Goal: Task Accomplishment & Management: Use online tool/utility

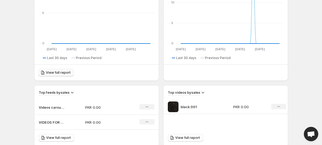
scroll to position [145, 0]
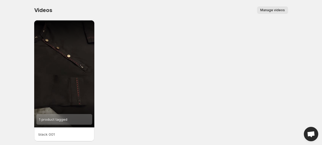
click at [274, 8] on span "Manage videos" at bounding box center [272, 10] width 25 height 4
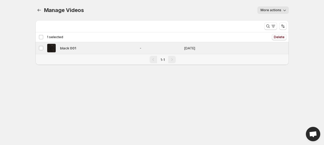
click at [274, 37] on button "Delete" at bounding box center [279, 37] width 15 height 6
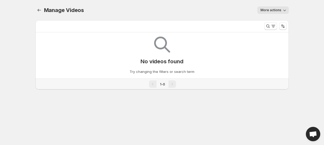
click at [282, 10] on icon "button" at bounding box center [284, 9] width 5 height 5
click at [274, 28] on icon "Search and filter results" at bounding box center [273, 25] width 5 height 5
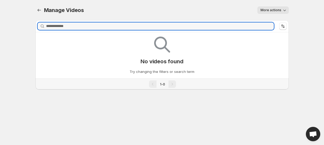
click at [167, 50] on img at bounding box center [162, 45] width 16 height 16
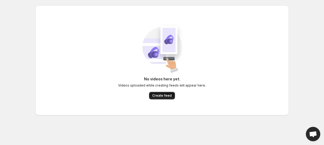
click at [159, 97] on span "Create feed" at bounding box center [161, 95] width 19 height 4
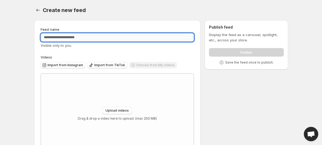
click at [95, 38] on input "Feed name" at bounding box center [117, 37] width 153 height 9
type input "**********"
click at [127, 111] on span "Upload videos" at bounding box center [116, 110] width 23 height 4
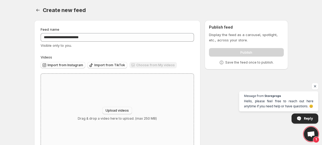
type input "**********"
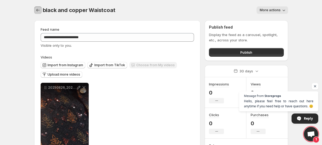
click at [37, 9] on icon "Settings" at bounding box center [37, 9] width 5 height 5
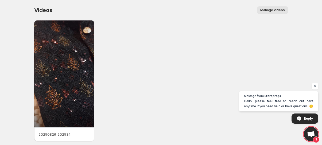
click at [276, 10] on span "Manage videos" at bounding box center [272, 10] width 25 height 4
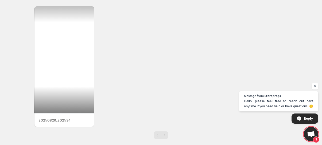
scroll to position [21, 0]
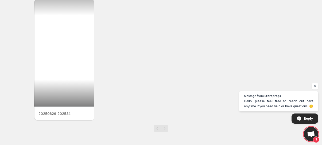
click at [64, 80] on div at bounding box center [64, 52] width 60 height 107
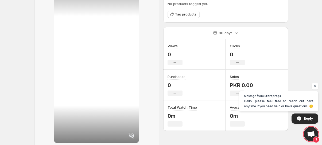
scroll to position [22, 0]
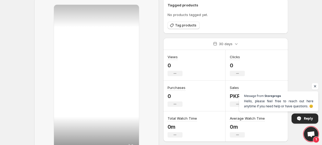
click at [315, 85] on span "Open chat" at bounding box center [315, 86] width 7 height 7
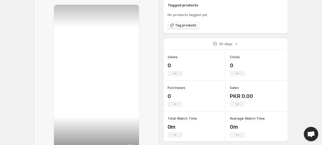
click at [183, 26] on span "Tag products" at bounding box center [185, 25] width 21 height 4
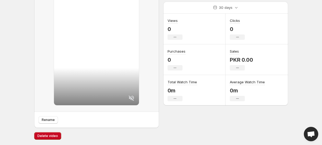
scroll to position [0, 0]
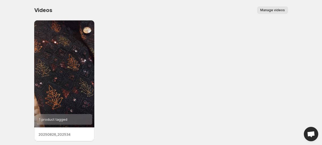
click at [280, 12] on button "Manage videos" at bounding box center [272, 9] width 31 height 7
click at [271, 6] on button "Manage videos" at bounding box center [272, 9] width 31 height 7
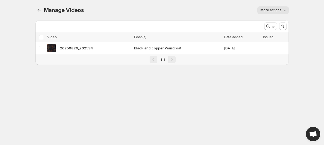
click at [272, 2] on div "Manage Videos. This page is ready Manage Videos More actions More actions More …" at bounding box center [163, 10] width 254 height 20
click at [271, 9] on span "More actions" at bounding box center [271, 10] width 21 height 4
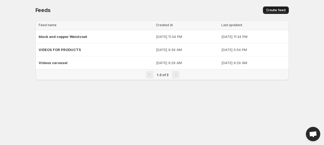
click at [274, 8] on span "Create feed" at bounding box center [275, 10] width 19 height 4
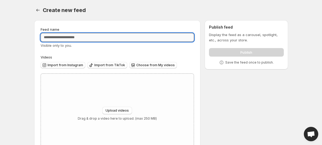
click at [75, 37] on input "Feed name" at bounding box center [117, 37] width 153 height 9
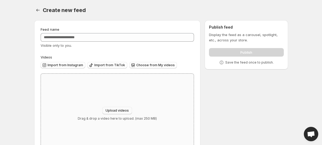
click at [121, 112] on span "Upload videos" at bounding box center [116, 110] width 23 height 4
type input "**********"
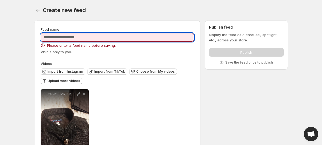
click at [124, 40] on input "Feed name" at bounding box center [117, 37] width 153 height 9
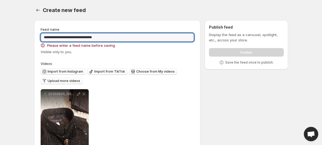
type input "**********"
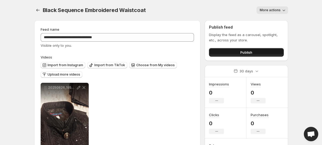
click at [231, 51] on button "Publish" at bounding box center [246, 52] width 74 height 9
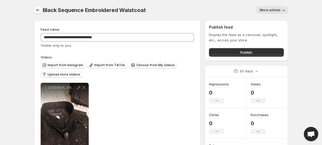
click at [35, 9] on icon "Settings" at bounding box center [37, 9] width 5 height 5
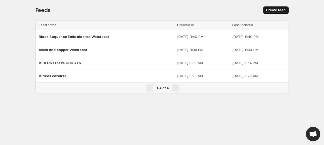
click at [268, 10] on span "Create feed" at bounding box center [275, 10] width 19 height 4
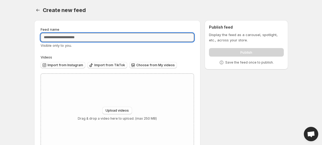
click at [101, 37] on input "Feed name" at bounding box center [117, 37] width 153 height 9
click at [115, 111] on span "Upload videos" at bounding box center [116, 110] width 23 height 4
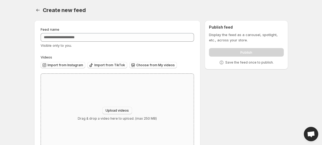
type input "**********"
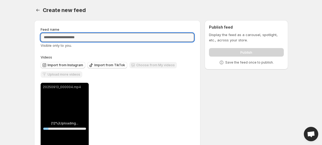
click at [117, 34] on input "Feed name" at bounding box center [117, 37] width 153 height 9
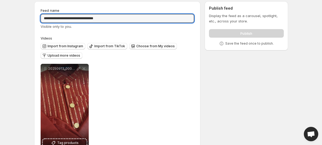
scroll to position [36, 0]
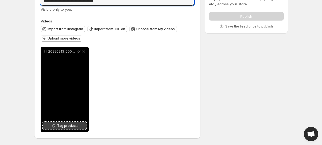
type input "**********"
click at [80, 125] on button "Tag products" at bounding box center [65, 125] width 44 height 7
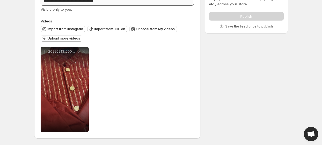
scroll to position [0, 0]
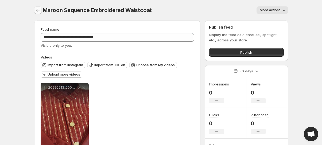
click at [40, 11] on icon "Settings" at bounding box center [37, 9] width 5 height 5
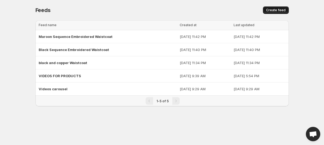
click at [286, 7] on button "Create feed" at bounding box center [276, 9] width 26 height 7
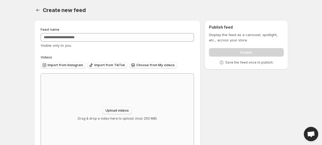
click at [119, 111] on span "Upload videos" at bounding box center [116, 110] width 23 height 4
type input "**********"
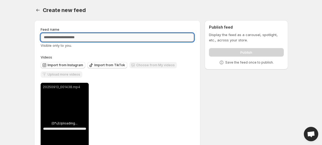
click at [61, 36] on input "Feed name" at bounding box center [117, 37] width 153 height 9
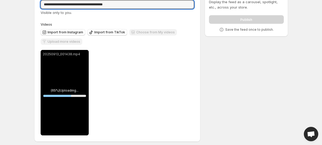
scroll to position [36, 0]
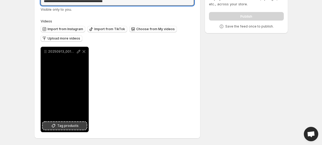
type input "**********"
click at [56, 124] on icon at bounding box center [53, 125] width 5 height 5
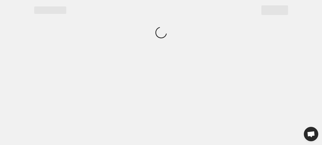
scroll to position [0, 0]
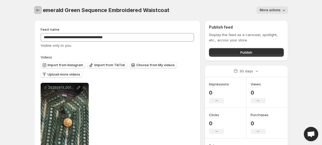
click at [38, 12] on icon "Settings" at bounding box center [37, 9] width 5 height 5
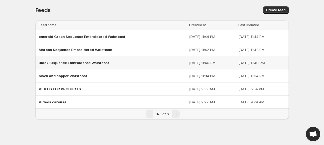
click at [64, 61] on span "Black Sequence Embroidered Waistcoat" at bounding box center [74, 63] width 70 height 4
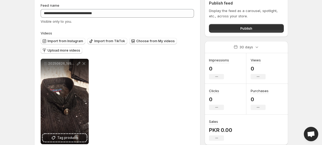
scroll to position [36, 0]
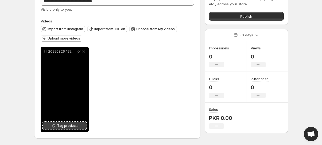
click at [62, 127] on span "Tag products" at bounding box center [67, 125] width 21 height 5
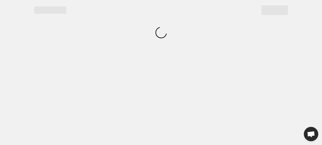
scroll to position [0, 0]
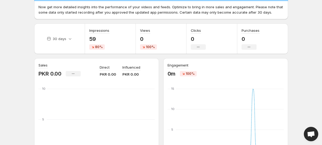
scroll to position [73, 0]
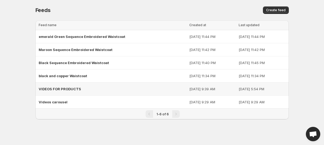
click at [54, 85] on div "VIDEOS FOR PRODUCTS" at bounding box center [113, 89] width 148 height 10
click at [80, 75] on span "black and copper Waistcoat" at bounding box center [63, 76] width 49 height 4
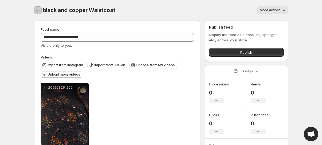
click at [36, 11] on icon "Settings" at bounding box center [37, 9] width 5 height 5
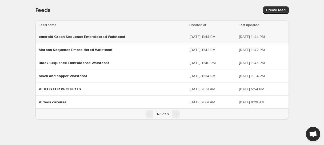
click at [106, 38] on span "emerald Green Sequence Embroidered Waistcoat" at bounding box center [82, 36] width 87 height 4
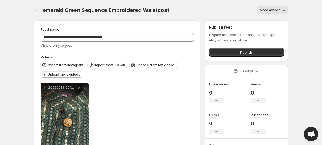
scroll to position [36, 0]
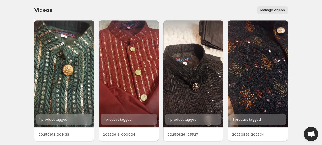
click at [213, 9] on div "Manage videos" at bounding box center [172, 9] width 229 height 7
click at [220, 13] on div "Manage videos" at bounding box center [172, 9] width 229 height 7
click at [232, 13] on div "Manage videos" at bounding box center [172, 9] width 229 height 7
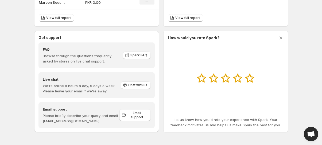
scroll to position [302, 0]
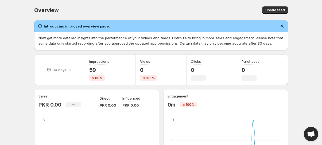
scroll to position [97, 0]
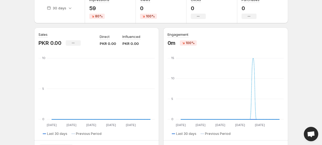
scroll to position [97, 0]
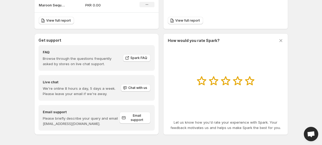
scroll to position [302, 0]
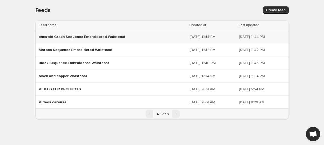
click at [118, 34] on div "emerald Green Sequence Embroidered Waistcoat" at bounding box center [113, 37] width 148 height 10
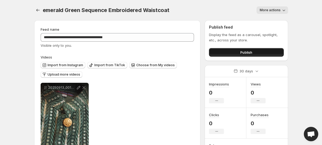
click at [258, 52] on button "Publish" at bounding box center [246, 52] width 74 height 9
click at [229, 52] on button "Publish" at bounding box center [246, 52] width 74 height 9
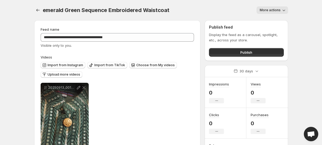
click at [267, 10] on span "More actions" at bounding box center [269, 10] width 21 height 4
